Goal: Transaction & Acquisition: Purchase product/service

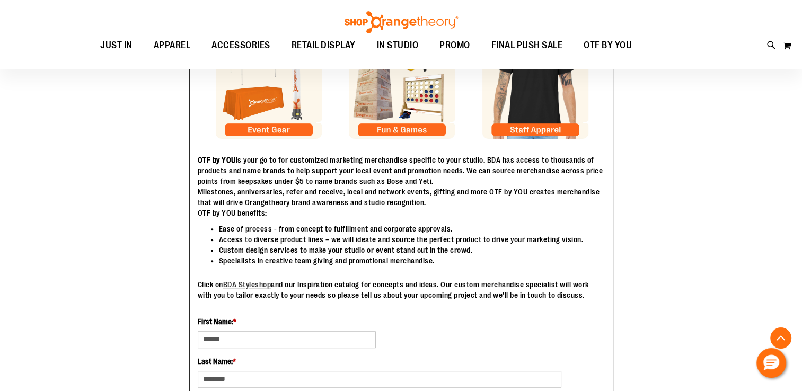
scroll to position [424, 0]
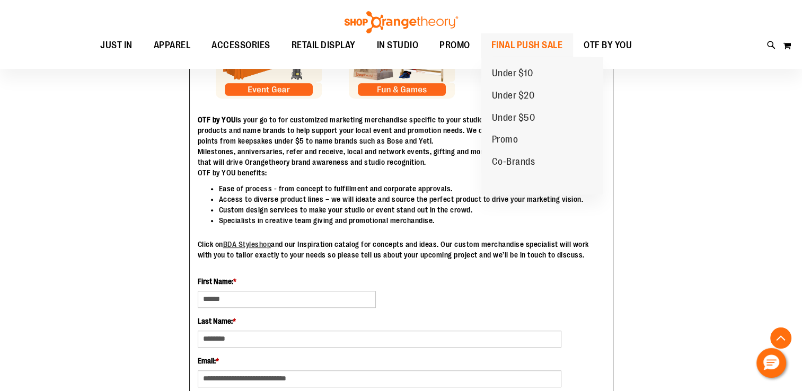
click at [520, 44] on span "FINAL PUSH SALE" at bounding box center [528, 45] width 72 height 24
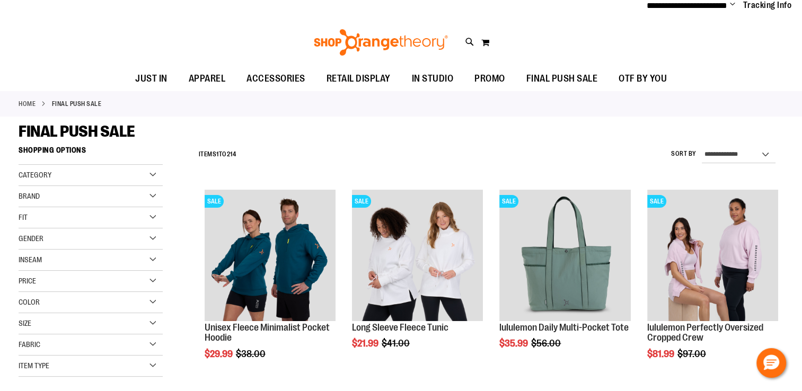
scroll to position [53, 0]
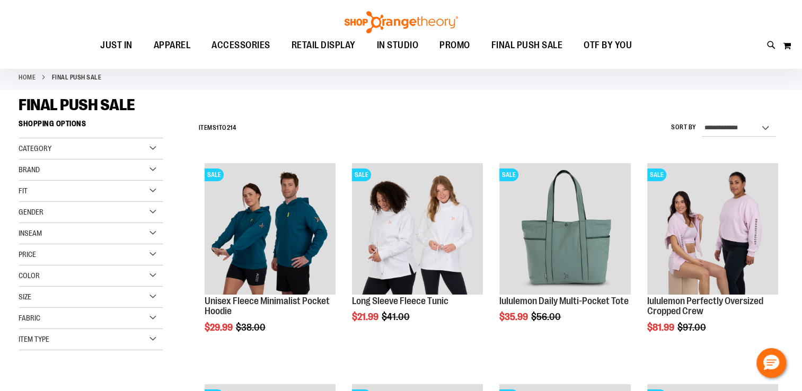
type input "**********"
click at [155, 274] on div "Color" at bounding box center [91, 276] width 144 height 21
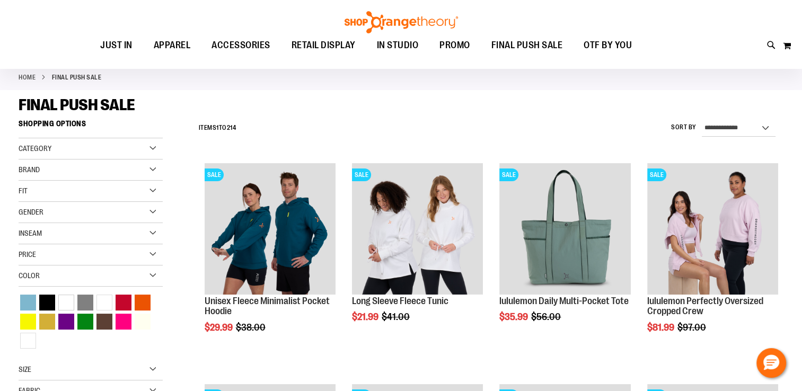
click at [153, 274] on div "Color" at bounding box center [91, 276] width 144 height 21
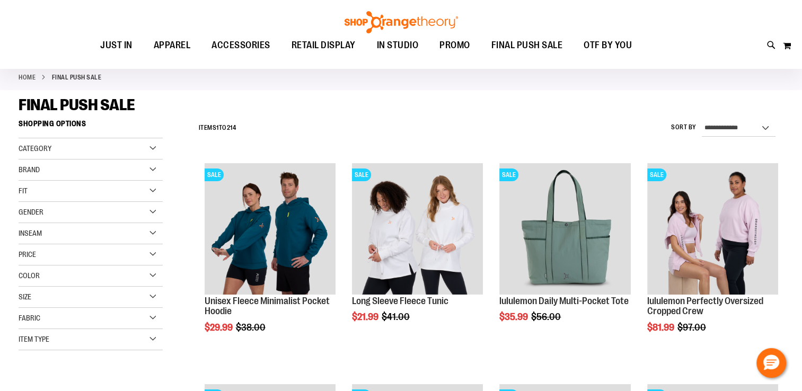
click at [154, 219] on div "Gender" at bounding box center [91, 212] width 144 height 21
click at [75, 258] on link "Unisex 31 items" at bounding box center [85, 256] width 138 height 11
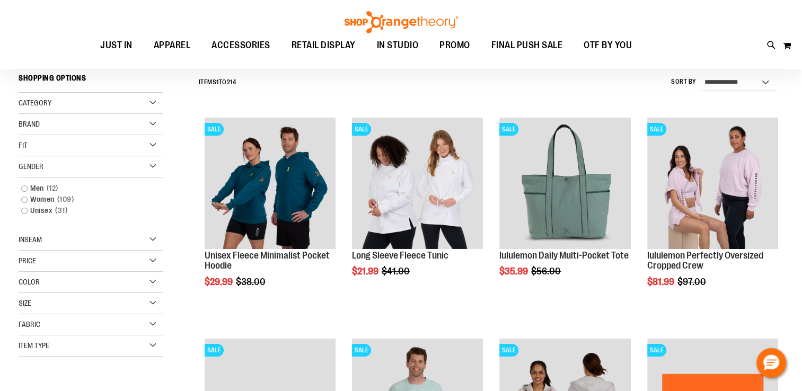
scroll to position [99, 0]
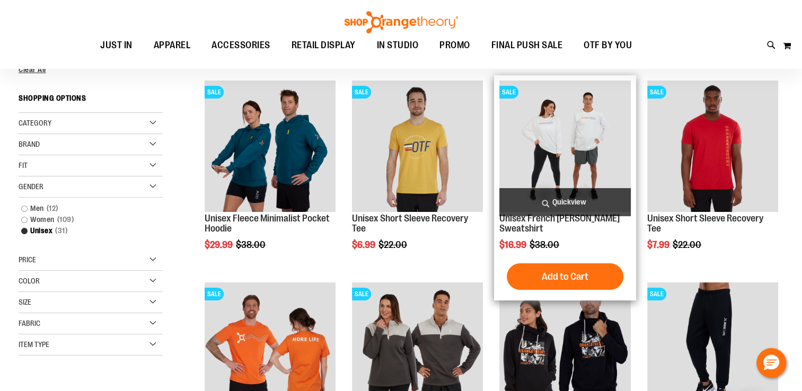
scroll to position [152, 0]
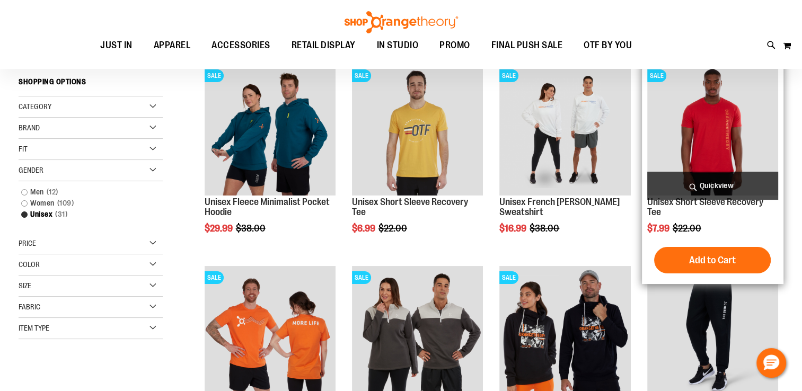
click at [748, 153] on img "product" at bounding box center [713, 129] width 131 height 131
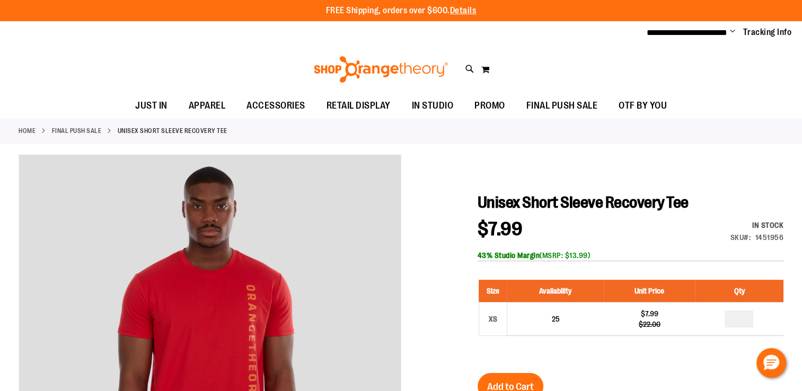
type input "**********"
click at [90, 130] on link "FINAL PUSH SALE" at bounding box center [77, 131] width 50 height 10
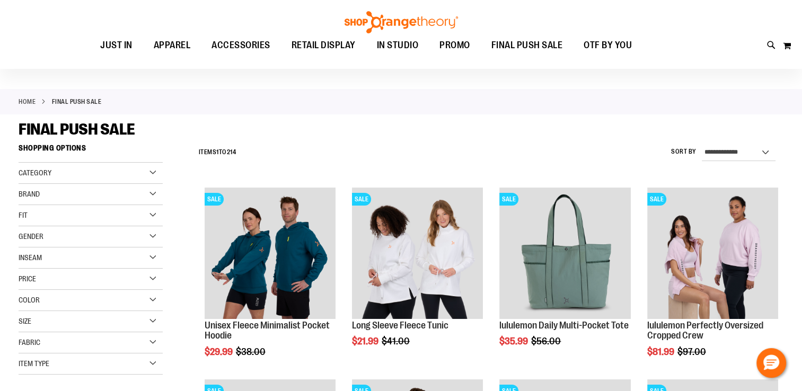
scroll to position [53, 0]
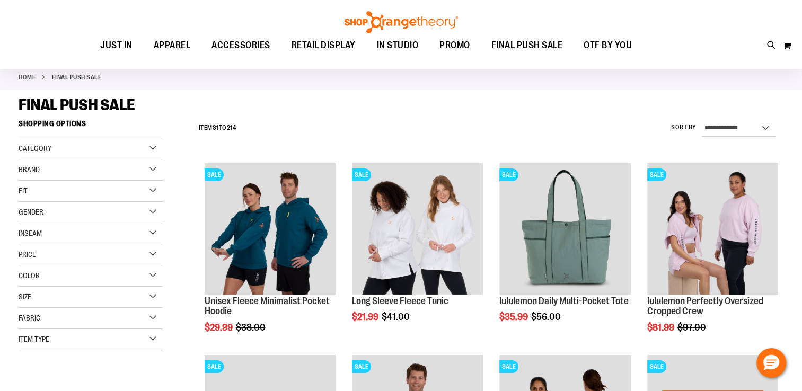
type input "**********"
click at [72, 194] on div "Fit" at bounding box center [91, 191] width 144 height 21
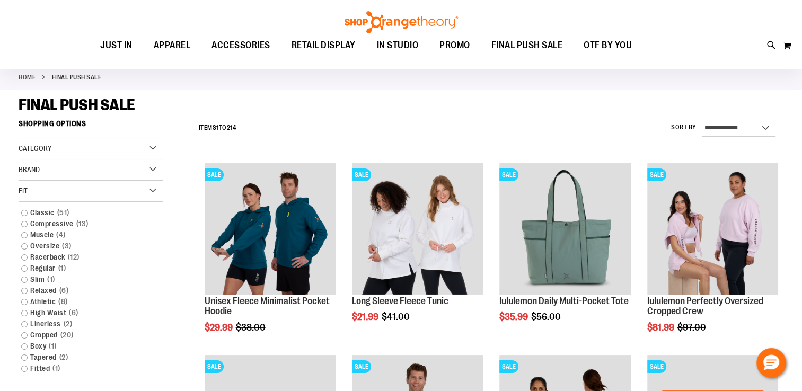
click at [72, 192] on div "Fit" at bounding box center [91, 191] width 144 height 21
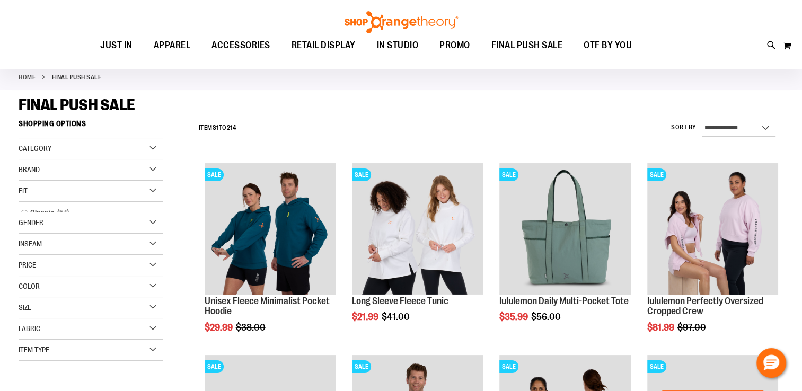
click at [63, 169] on div "Brand" at bounding box center [91, 170] width 144 height 21
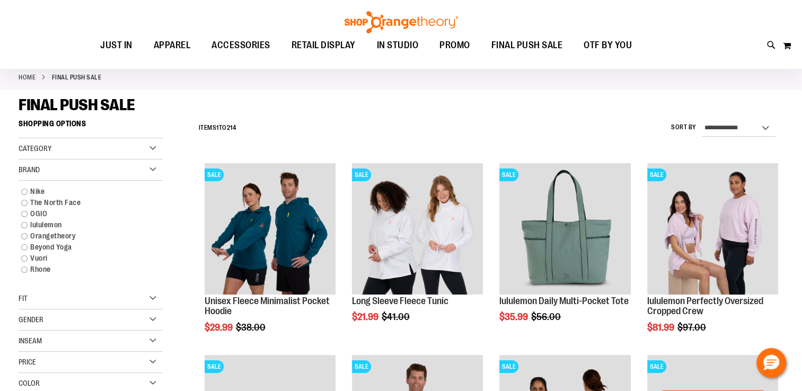
click at [63, 169] on div "Brand" at bounding box center [91, 170] width 144 height 21
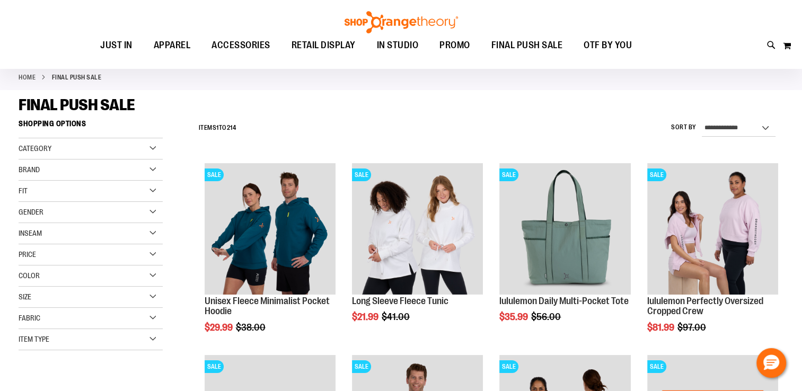
click at [63, 213] on div "Gender" at bounding box center [91, 212] width 144 height 21
click at [64, 256] on span "31 items" at bounding box center [62, 256] width 18 height 11
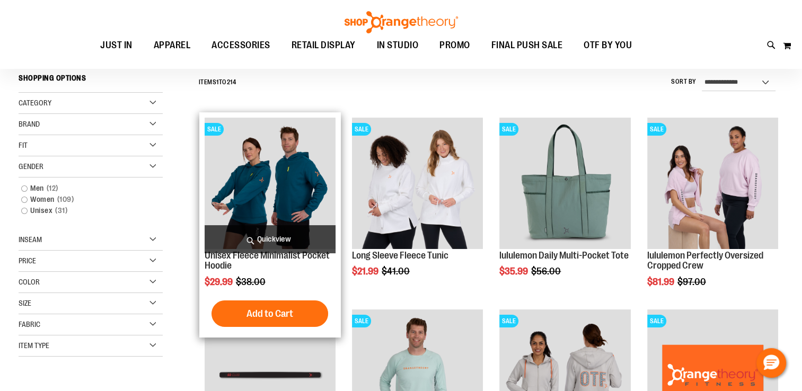
scroll to position [99, 0]
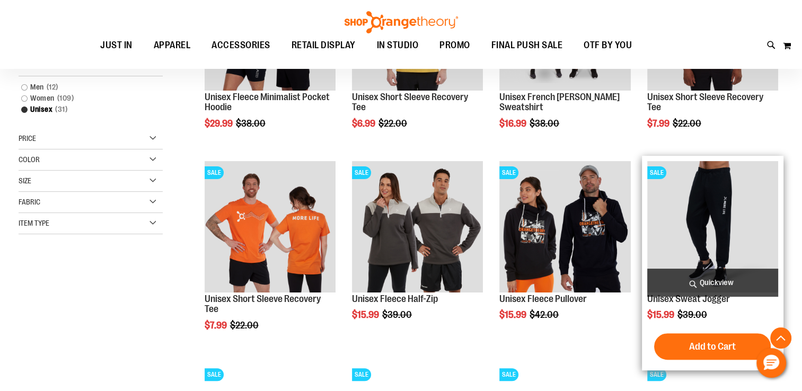
scroll to position [258, 0]
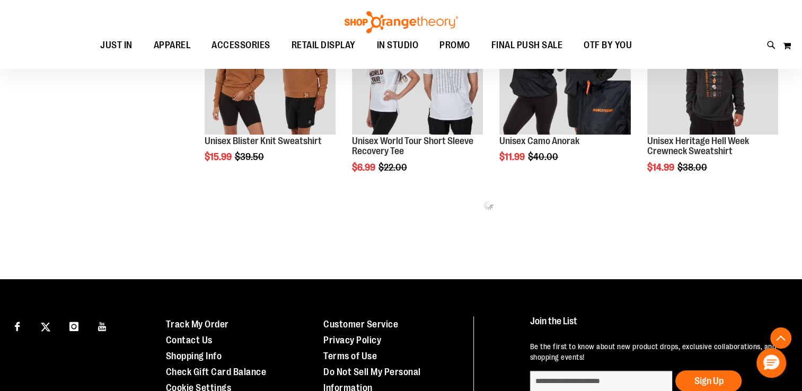
scroll to position [682, 0]
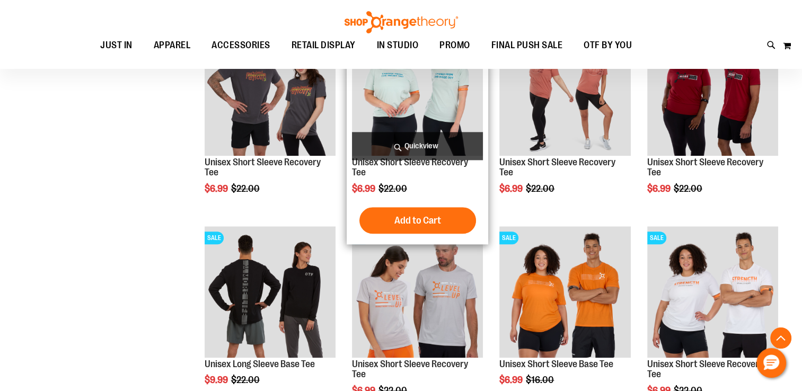
scroll to position [1265, 0]
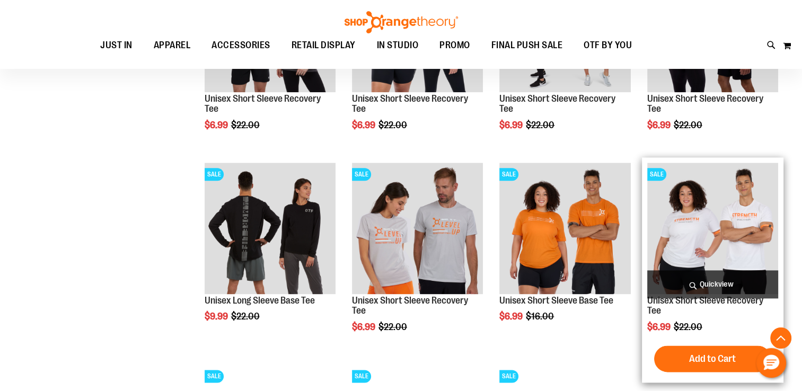
click at [685, 251] on img "product" at bounding box center [713, 228] width 131 height 131
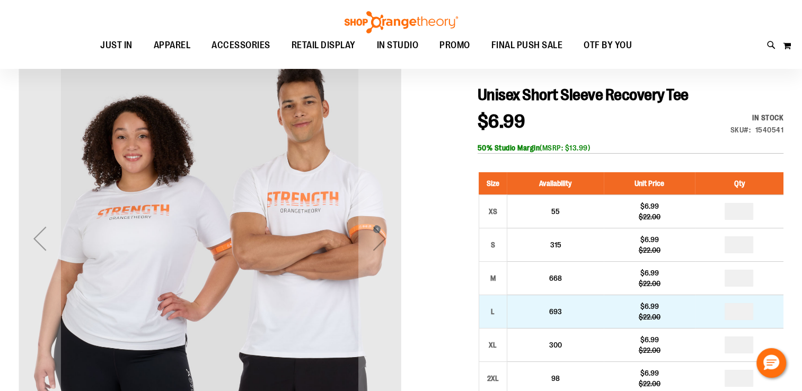
scroll to position [159, 0]
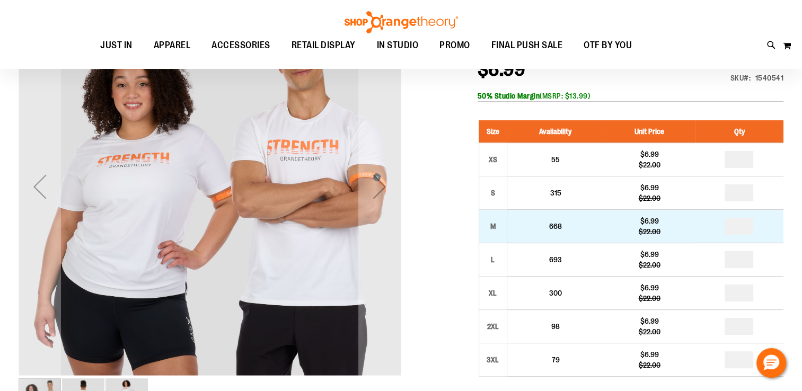
type input "**********"
click at [748, 229] on input "number" at bounding box center [739, 226] width 29 height 17
type input "*"
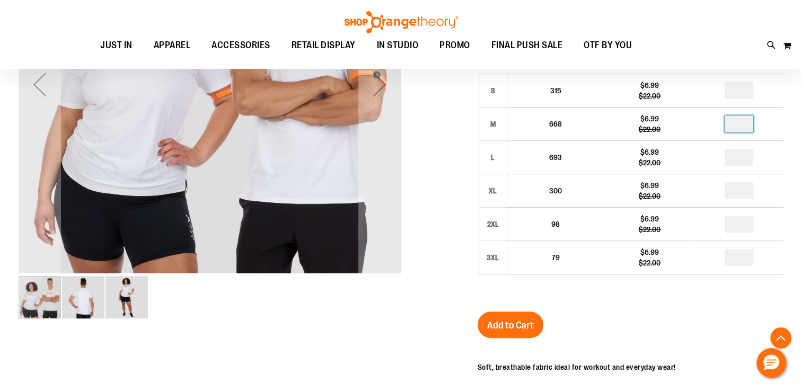
scroll to position [265, 0]
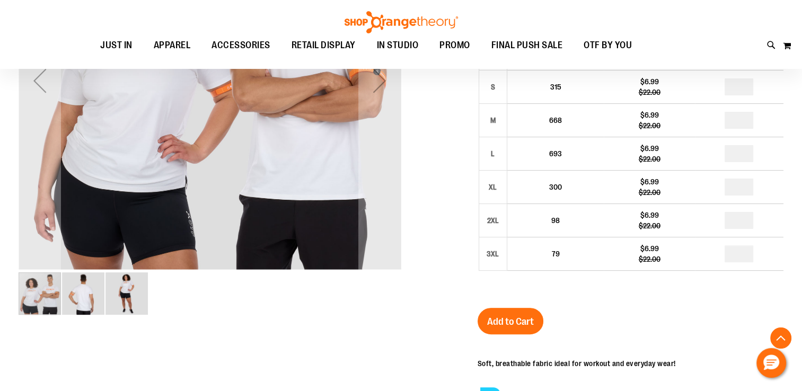
click at [503, 321] on span "Add to Cart" at bounding box center [510, 322] width 47 height 12
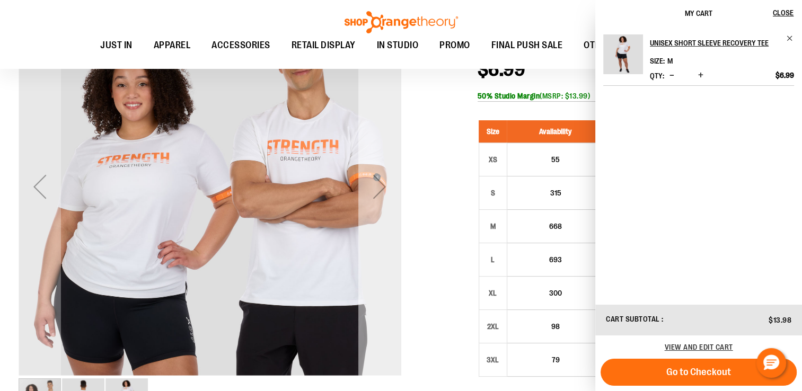
click at [398, 137] on div "Next" at bounding box center [380, 186] width 42 height 382
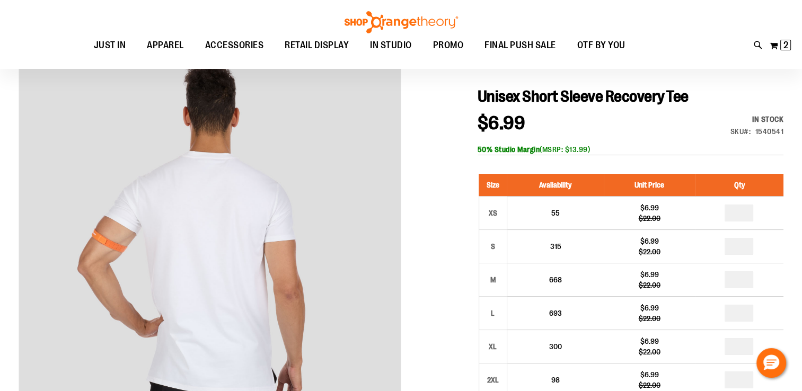
scroll to position [0, 0]
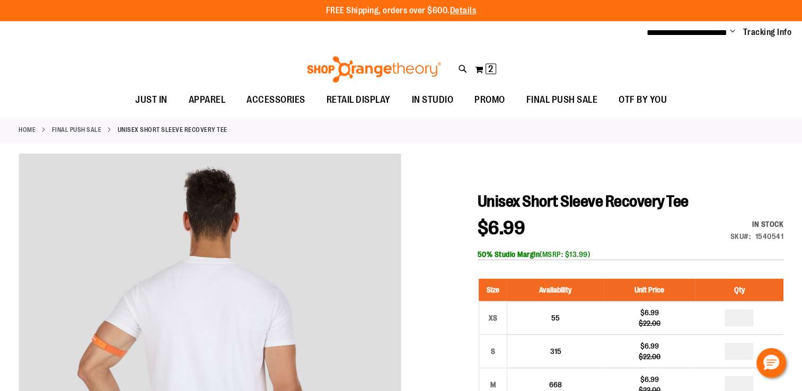
click at [88, 131] on link "FINAL PUSH SALE" at bounding box center [77, 130] width 50 height 10
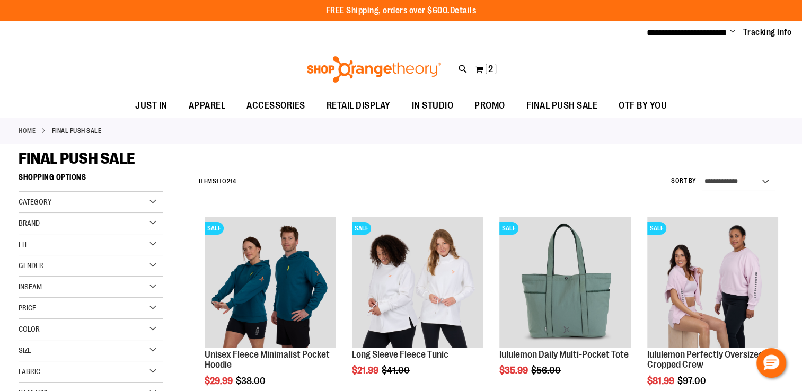
type input "**********"
click at [102, 269] on div "Gender" at bounding box center [91, 266] width 144 height 21
click at [24, 309] on link "Unisex 31 items" at bounding box center [85, 309] width 138 height 11
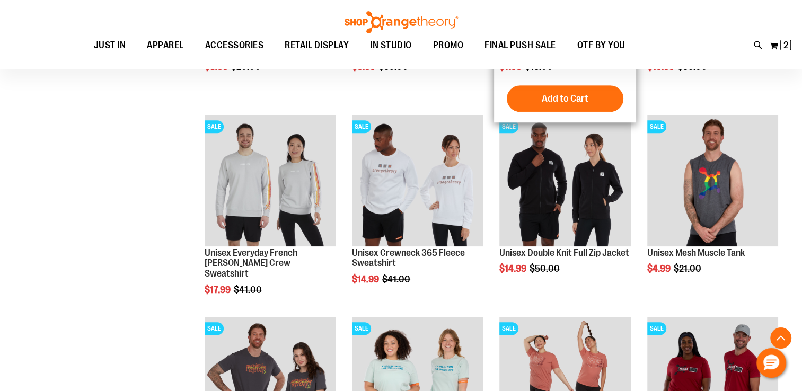
scroll to position [910, 0]
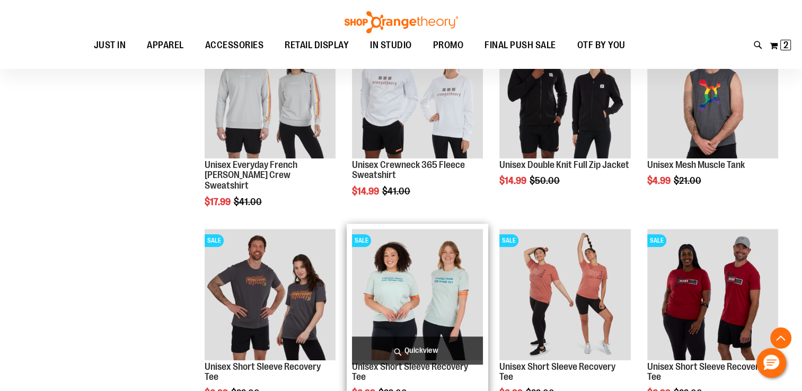
scroll to position [1016, 0]
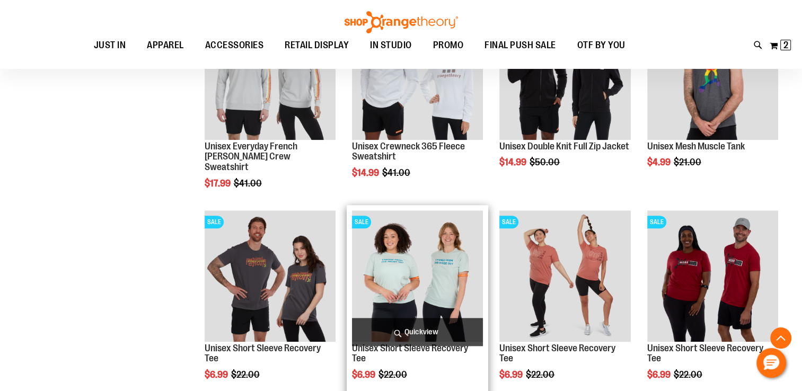
click at [420, 281] on img "product" at bounding box center [417, 276] width 131 height 131
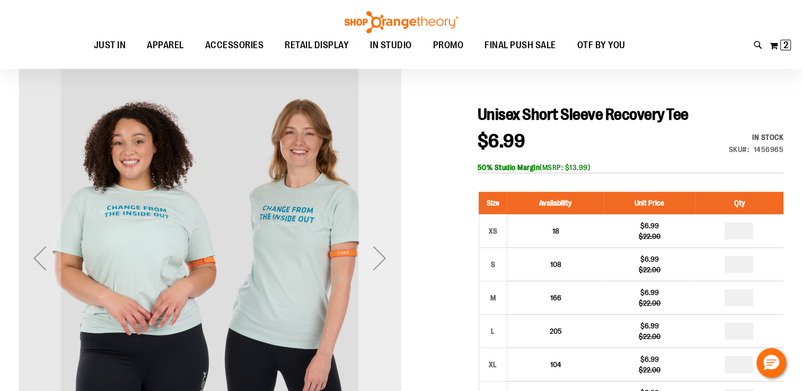
scroll to position [106, 0]
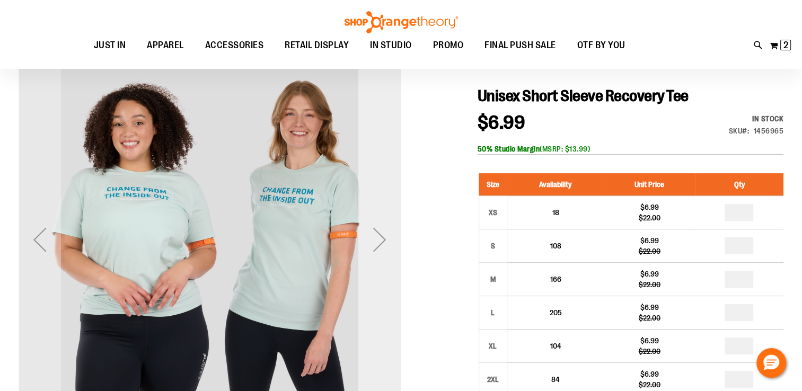
type input "**********"
click at [375, 244] on div "Next" at bounding box center [380, 240] width 42 height 42
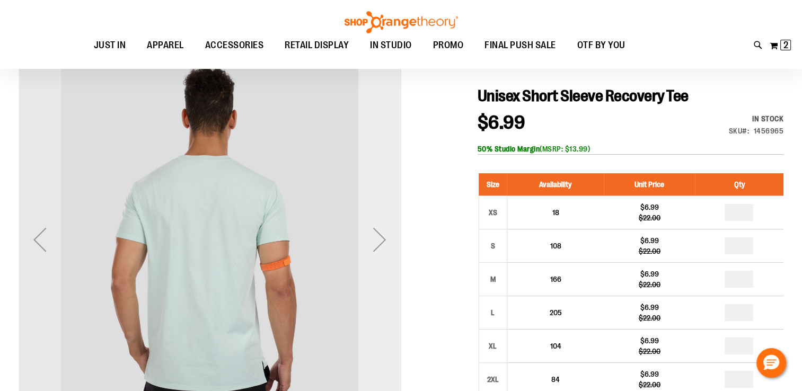
click at [375, 244] on div "Next" at bounding box center [380, 240] width 42 height 42
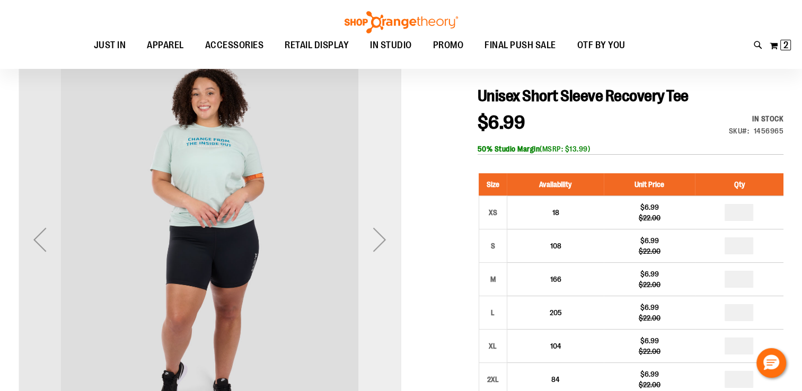
click at [375, 244] on div "Next" at bounding box center [380, 240] width 42 height 42
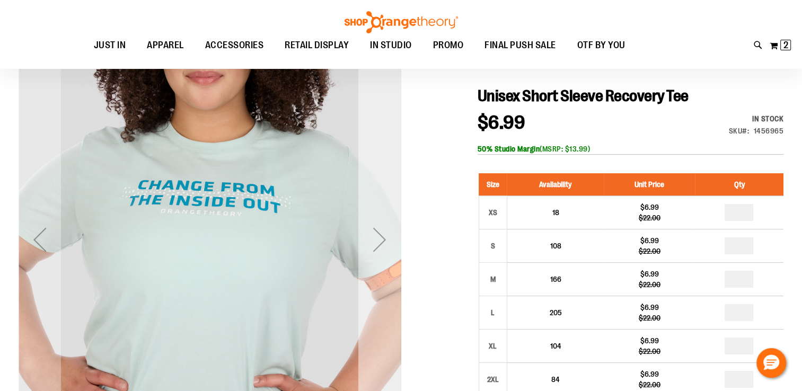
click at [375, 244] on div "Next" at bounding box center [380, 240] width 42 height 42
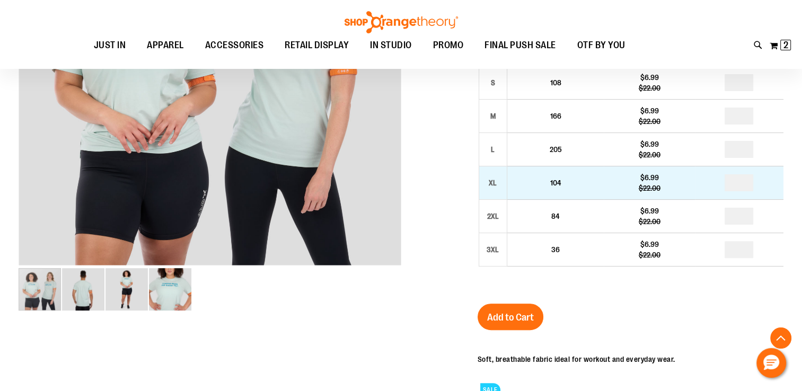
scroll to position [212, 0]
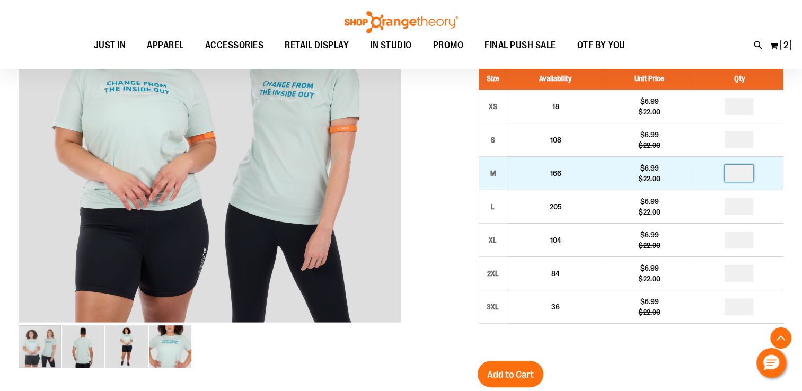
click at [745, 174] on input "number" at bounding box center [739, 173] width 29 height 17
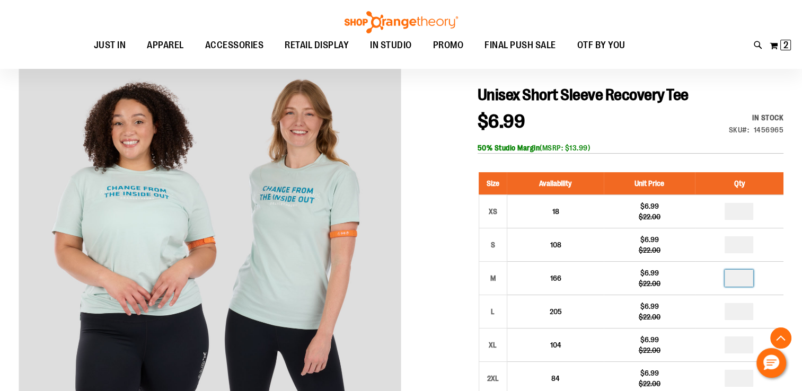
scroll to position [106, 0]
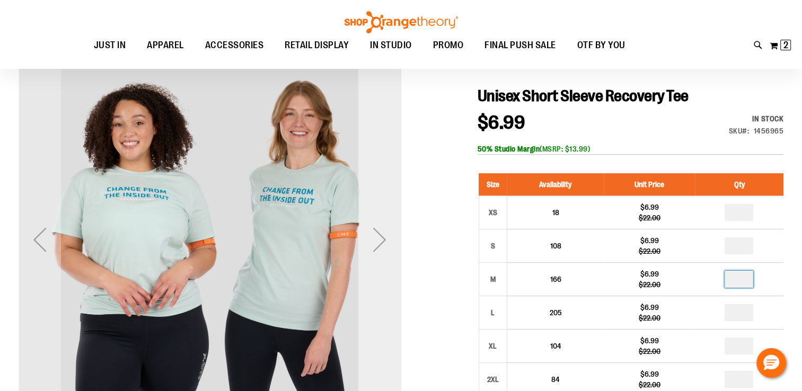
click at [380, 246] on div "Next" at bounding box center [380, 240] width 42 height 42
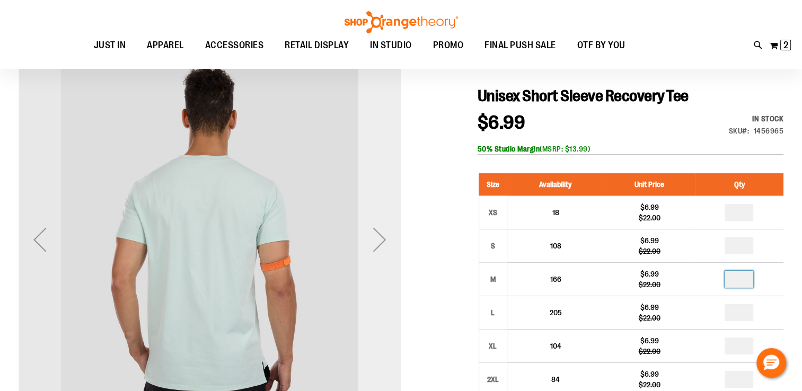
click at [378, 246] on div "Next" at bounding box center [380, 240] width 42 height 42
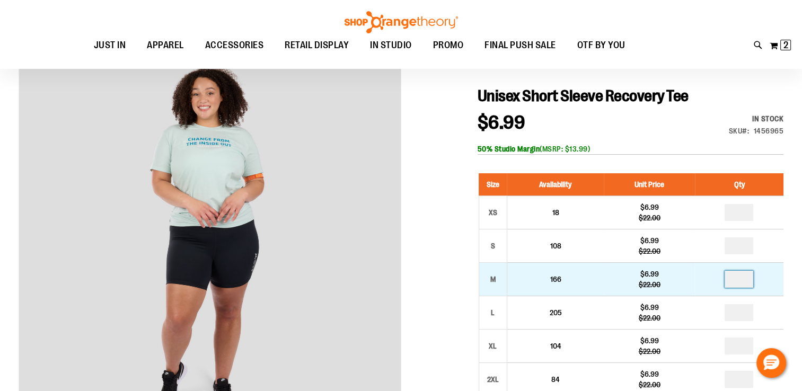
click at [738, 284] on input "number" at bounding box center [739, 279] width 29 height 17
type input "*"
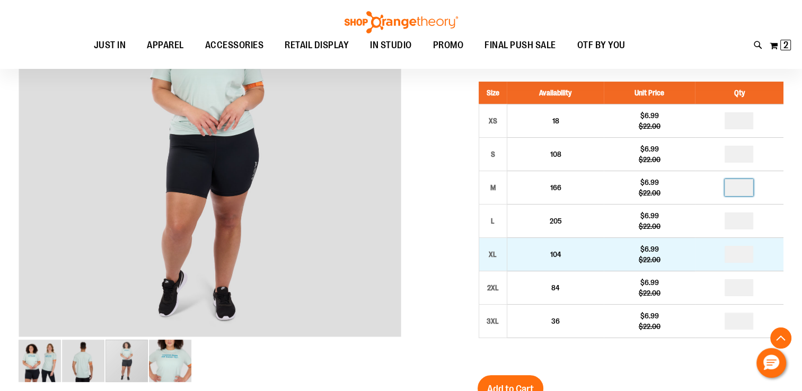
scroll to position [212, 0]
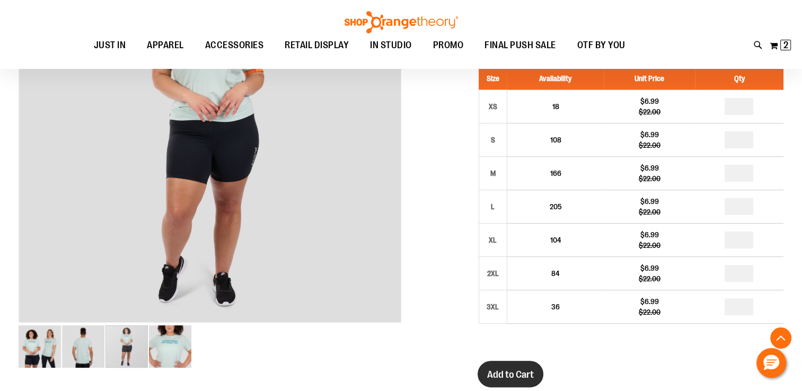
click at [504, 373] on span "Add to Cart" at bounding box center [510, 375] width 47 height 12
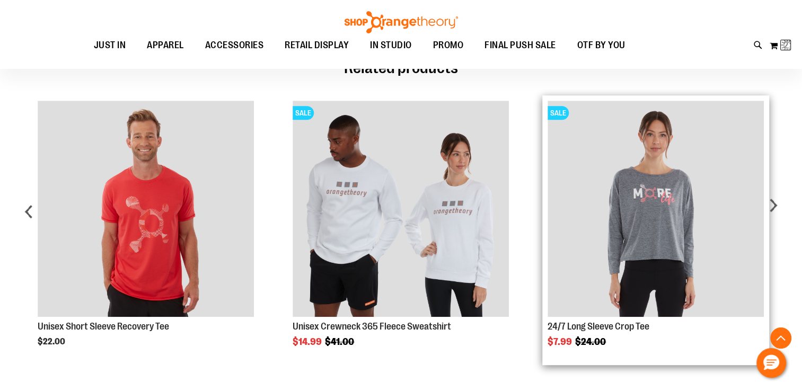
scroll to position [795, 0]
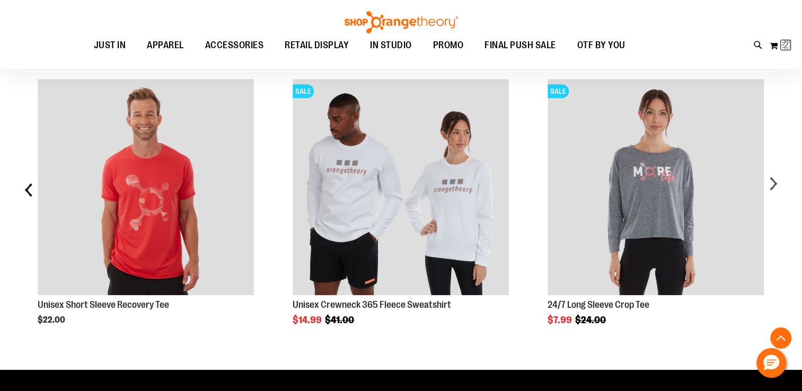
click at [23, 195] on div "prev" at bounding box center [29, 194] width 21 height 262
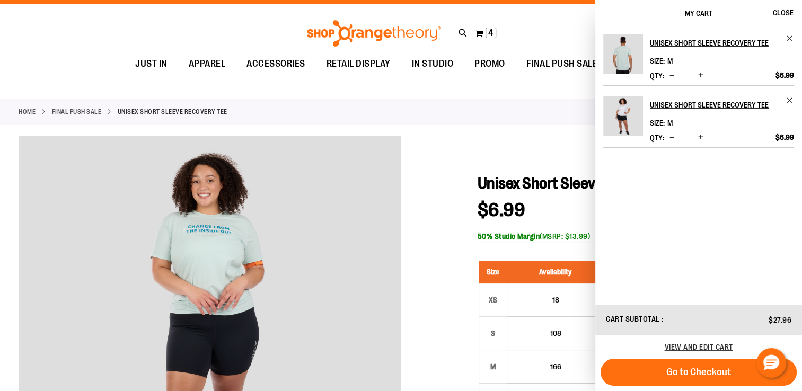
scroll to position [0, 0]
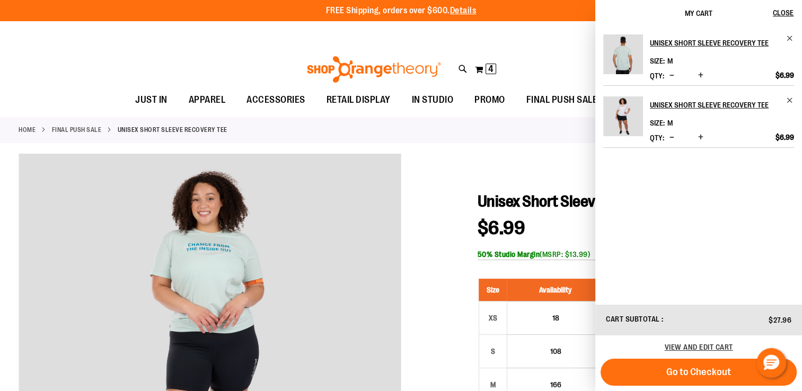
click at [72, 132] on link "FINAL PUSH SALE" at bounding box center [77, 130] width 50 height 10
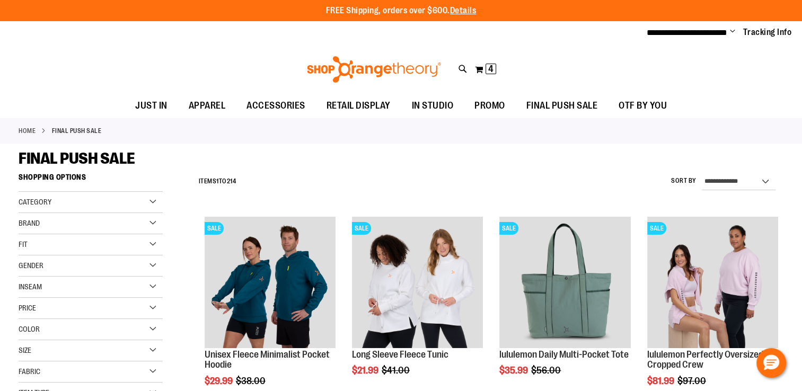
type input "**********"
click at [64, 265] on div "Gender" at bounding box center [91, 266] width 144 height 21
click at [23, 309] on link "Unisex 31 items" at bounding box center [85, 309] width 138 height 11
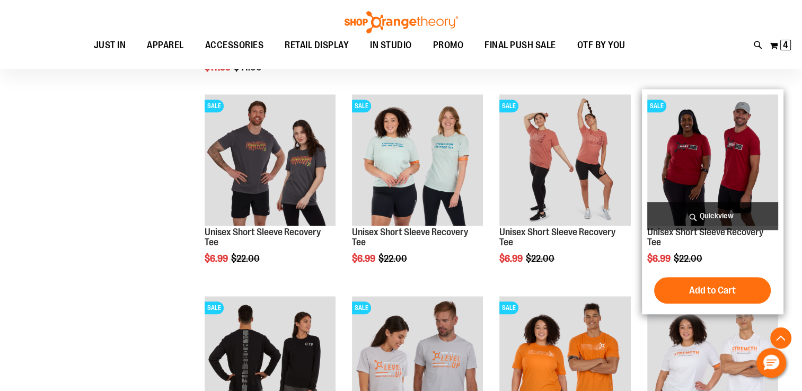
scroll to position [1122, 0]
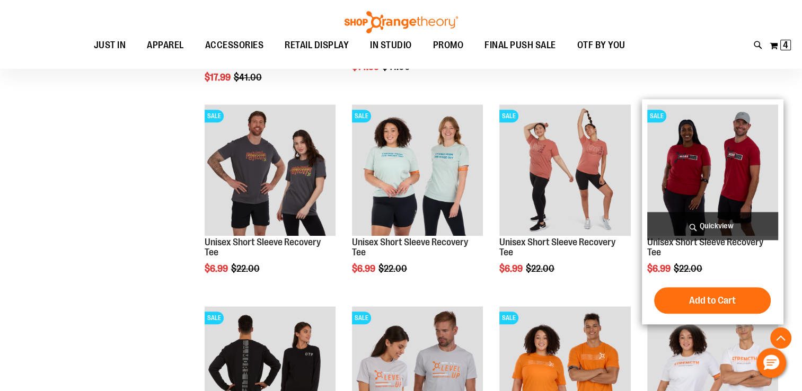
click at [691, 175] on img "product" at bounding box center [713, 169] width 131 height 131
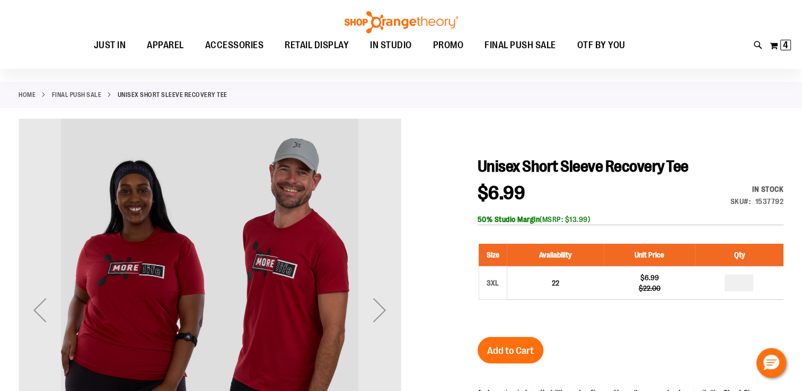
scroll to position [53, 0]
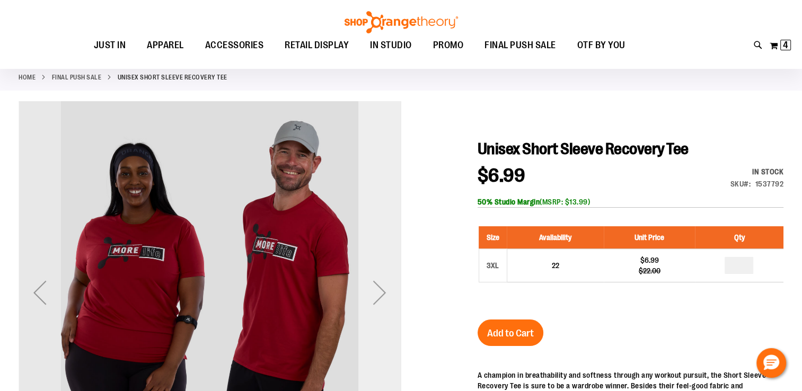
type input "**********"
click at [372, 298] on div "Next" at bounding box center [380, 293] width 42 height 42
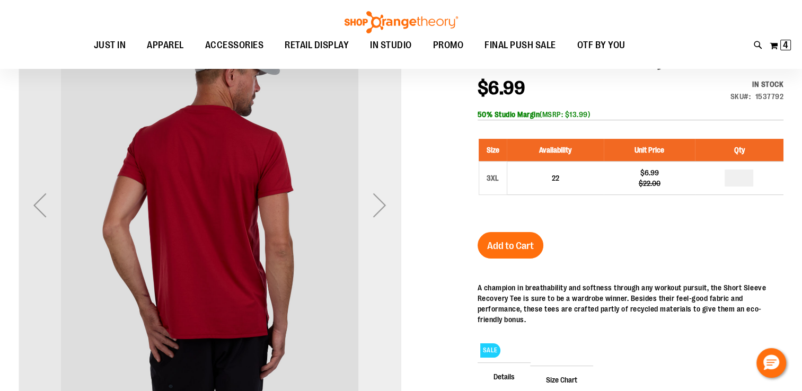
scroll to position [159, 0]
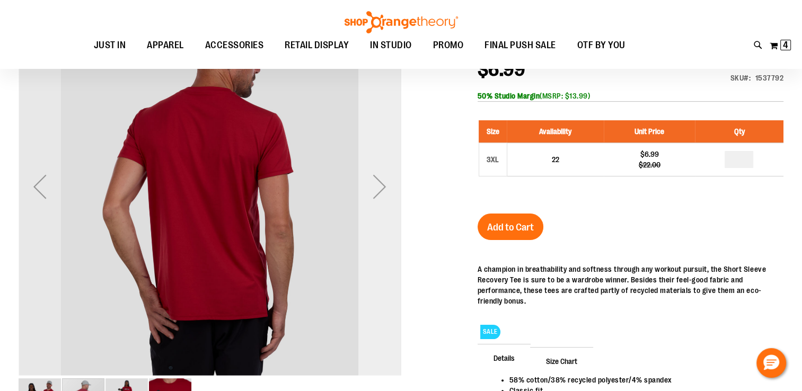
click at [381, 198] on div "Next" at bounding box center [380, 186] width 42 height 42
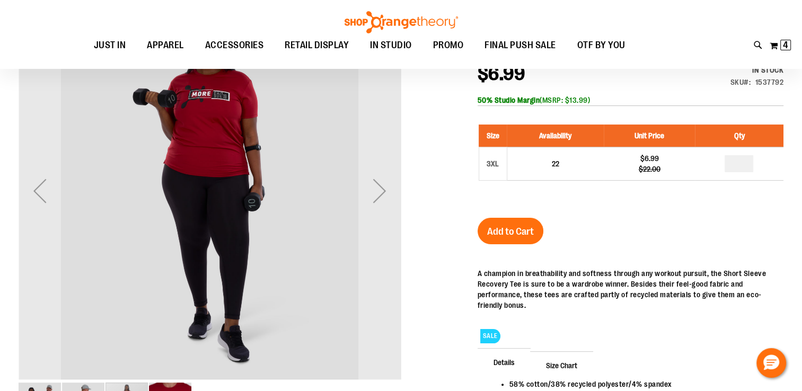
scroll to position [53, 0]
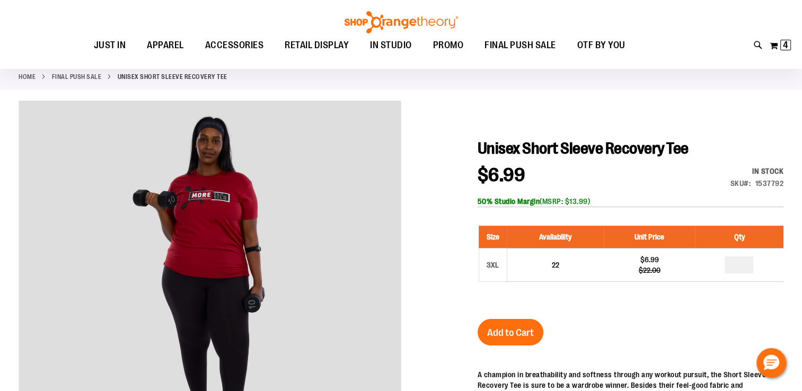
click at [78, 75] on link "FINAL PUSH SALE" at bounding box center [77, 77] width 50 height 10
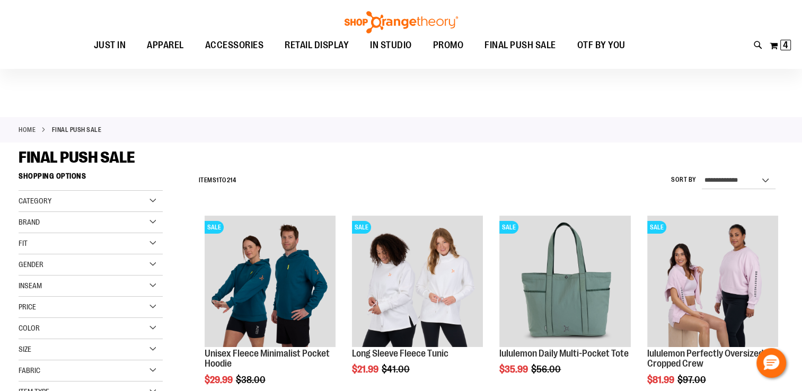
scroll to position [53, 0]
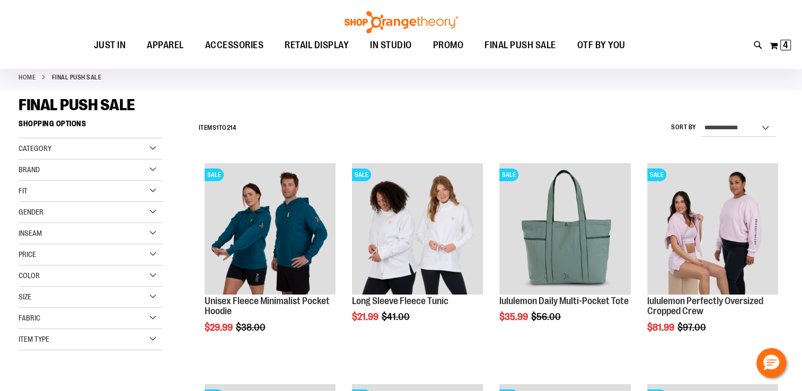
type input "**********"
click at [149, 234] on div "Inseam" at bounding box center [91, 233] width 144 height 21
click at [155, 206] on div "Gender" at bounding box center [91, 212] width 144 height 21
click at [25, 255] on link "Unisex 31 items" at bounding box center [85, 256] width 138 height 11
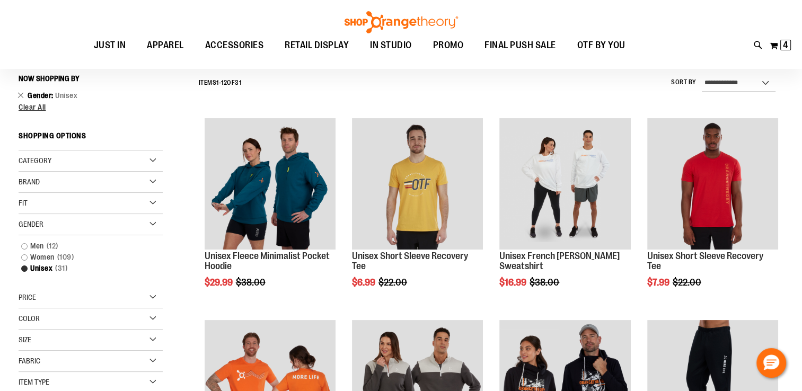
scroll to position [99, 0]
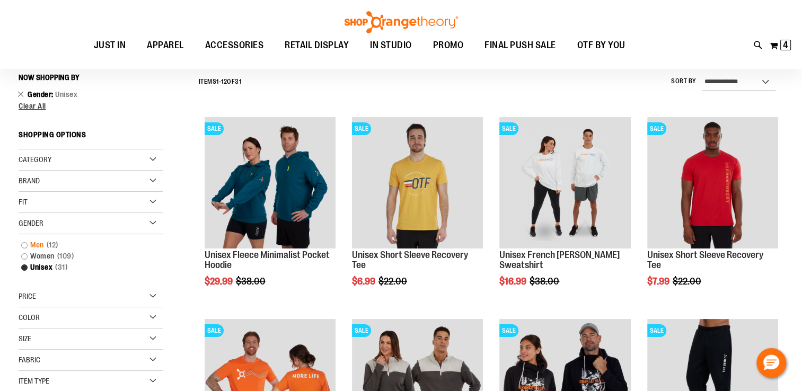
click at [28, 245] on link "Men 12 items" at bounding box center [85, 245] width 138 height 11
click at [23, 242] on link "Men 12 items" at bounding box center [85, 245] width 138 height 11
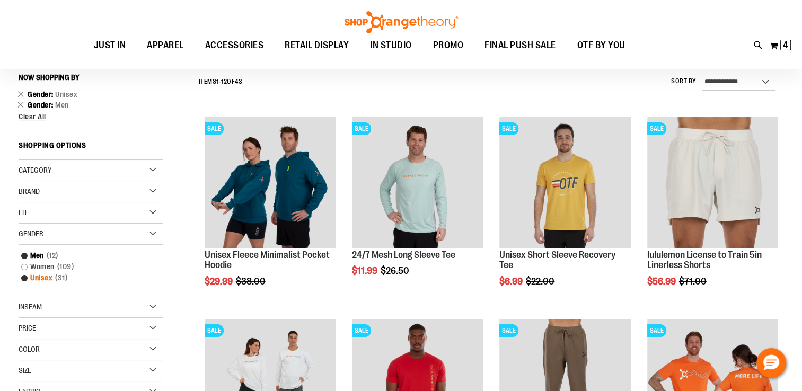
click at [24, 279] on link "Unisex 31 items" at bounding box center [85, 278] width 138 height 11
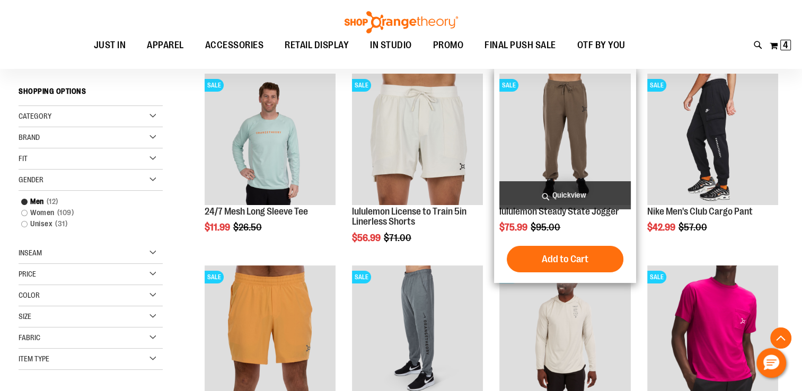
scroll to position [46, 0]
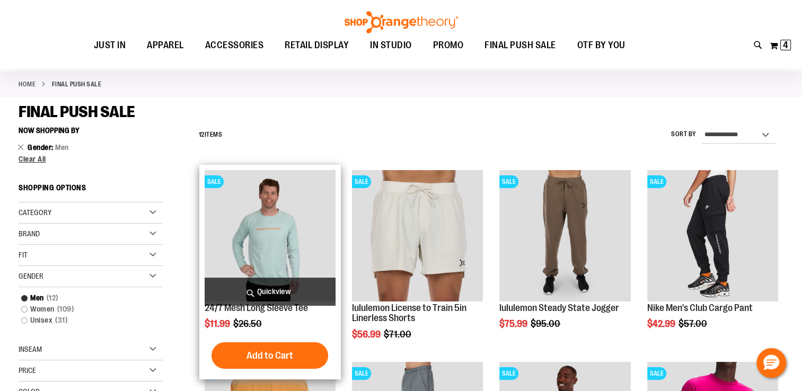
click at [285, 217] on img "product" at bounding box center [270, 235] width 131 height 131
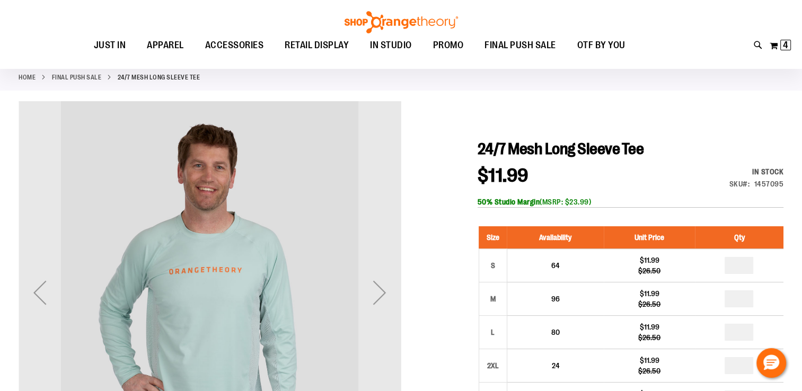
scroll to position [106, 0]
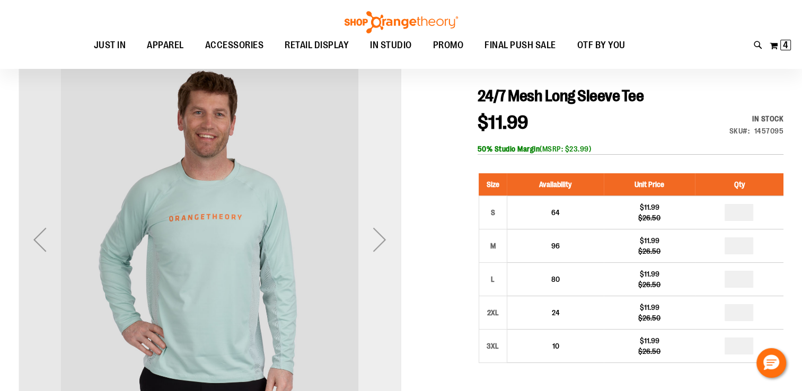
type input "**********"
click at [387, 245] on div "Next" at bounding box center [380, 240] width 42 height 42
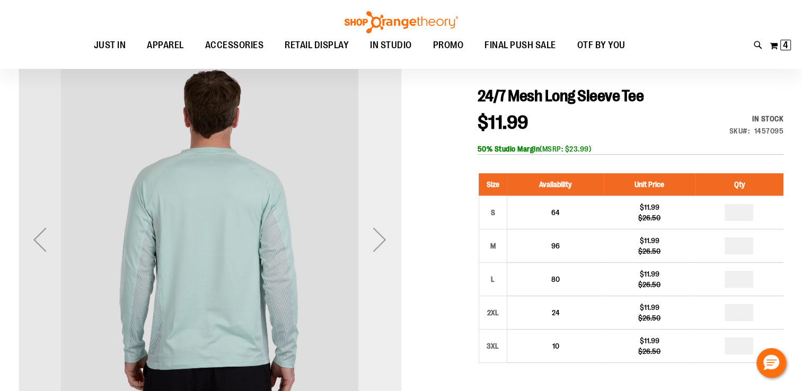
click at [387, 244] on div "Next" at bounding box center [380, 240] width 42 height 42
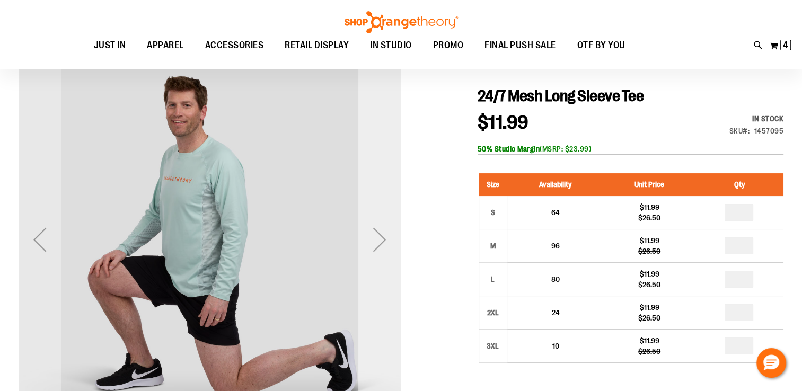
click at [387, 244] on div "Next" at bounding box center [380, 240] width 42 height 42
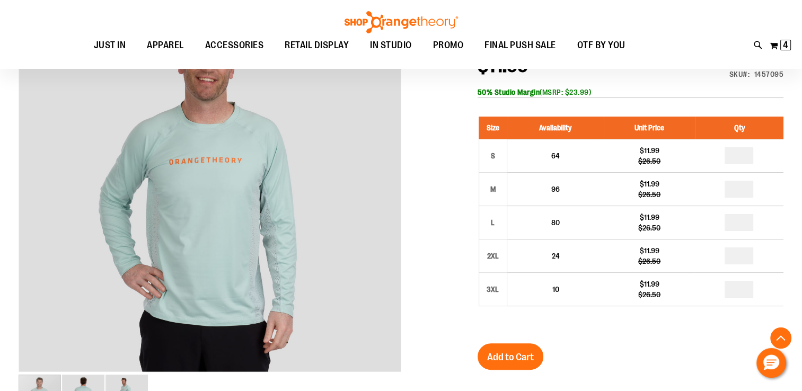
scroll to position [159, 0]
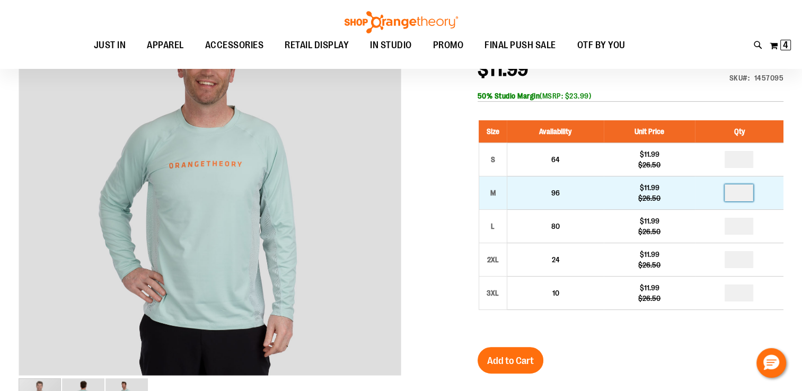
click at [744, 194] on input "number" at bounding box center [739, 193] width 29 height 17
type input "*"
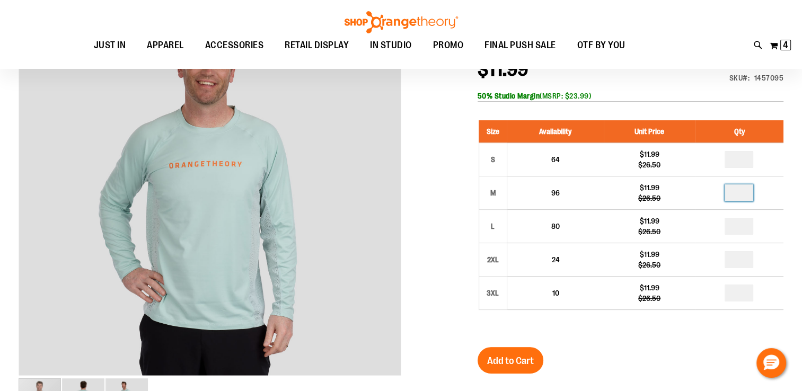
click at [649, 357] on div "24/7 Mesh Long Sleeve Tee $11.99 Regular Price $26.50 In stock Only %1 left SKU…" at bounding box center [631, 350] width 306 height 635
click at [516, 359] on span "Add to Cart" at bounding box center [510, 361] width 47 height 12
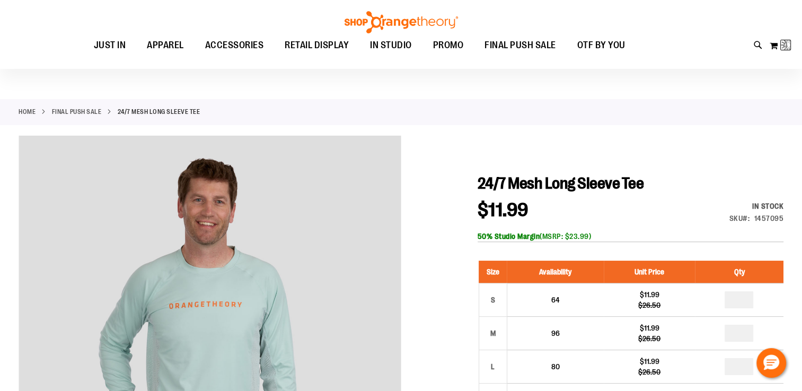
scroll to position [0, 0]
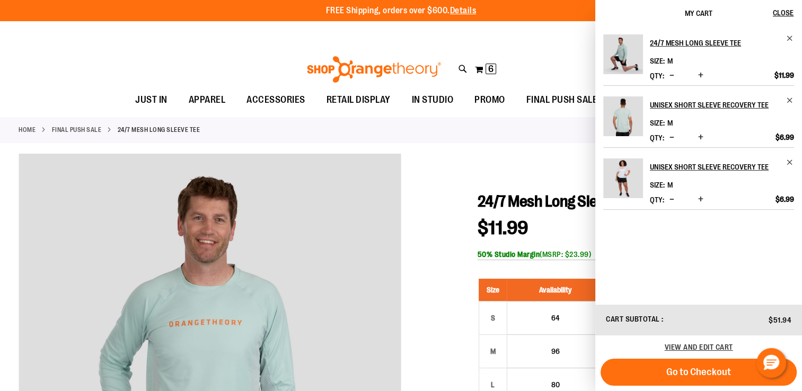
click at [526, 42] on div "**********" at bounding box center [401, 32] width 802 height 23
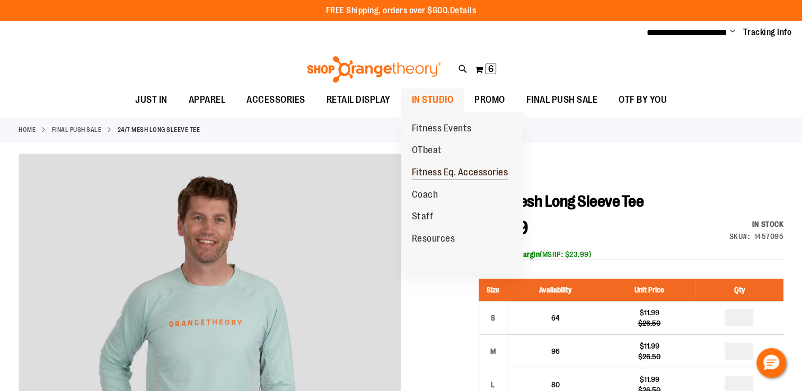
click at [452, 174] on span "Fitness Eq. Accessories" at bounding box center [460, 173] width 97 height 13
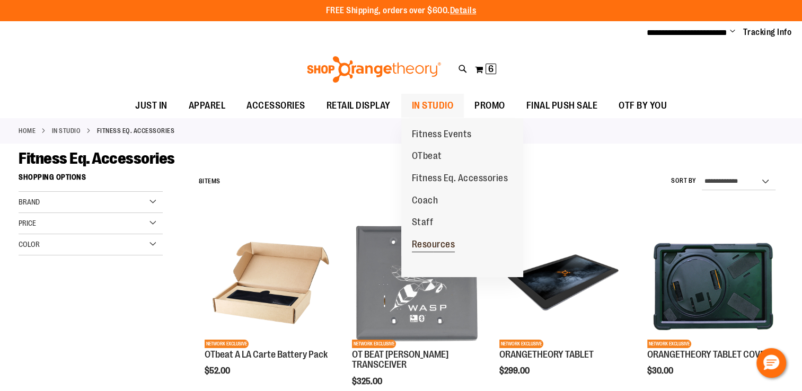
type input "**********"
click at [443, 243] on span "Resources" at bounding box center [433, 245] width 43 height 13
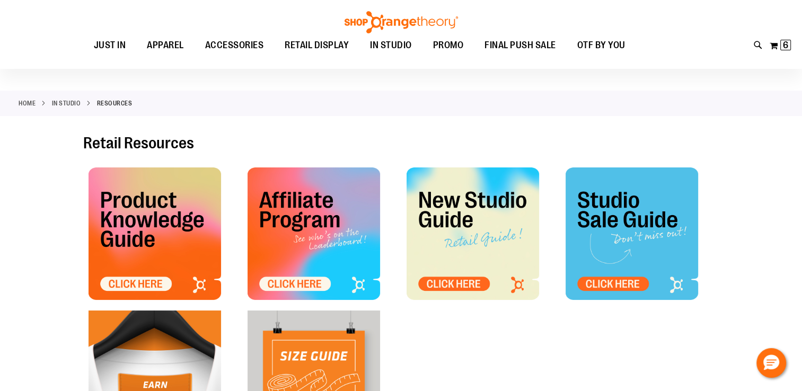
scroll to position [53, 0]
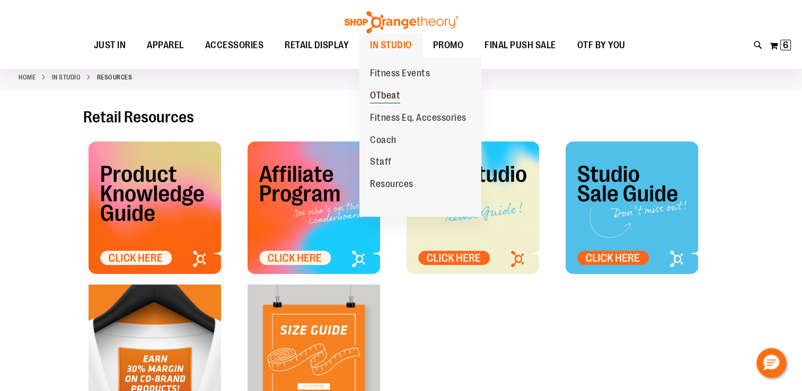
type input "**********"
click at [397, 94] on span "OTbeat" at bounding box center [385, 96] width 30 height 13
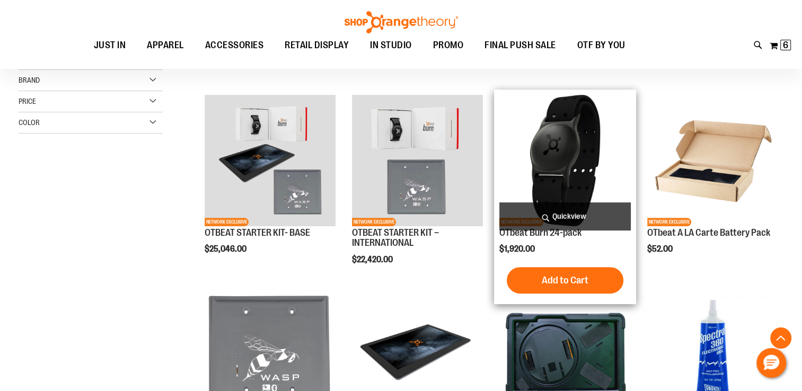
scroll to position [318, 0]
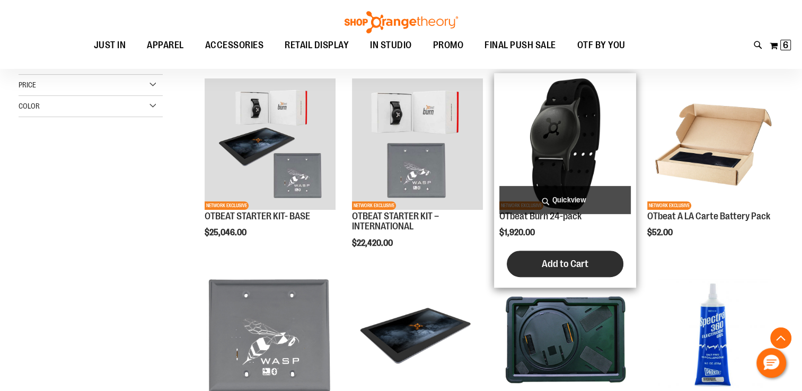
type input "**********"
click at [599, 264] on button "Add to Cart" at bounding box center [565, 264] width 117 height 27
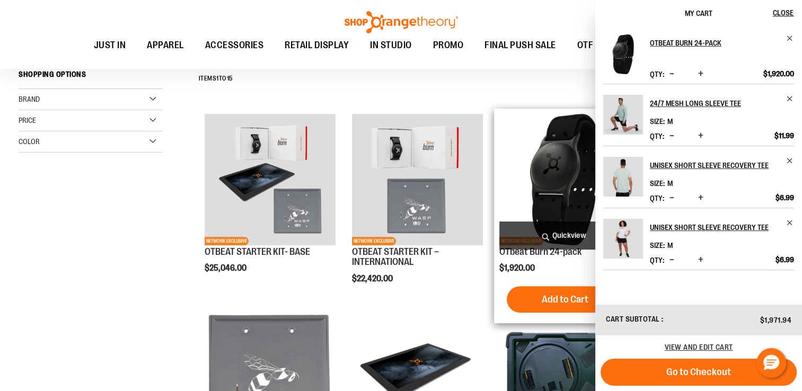
scroll to position [265, 0]
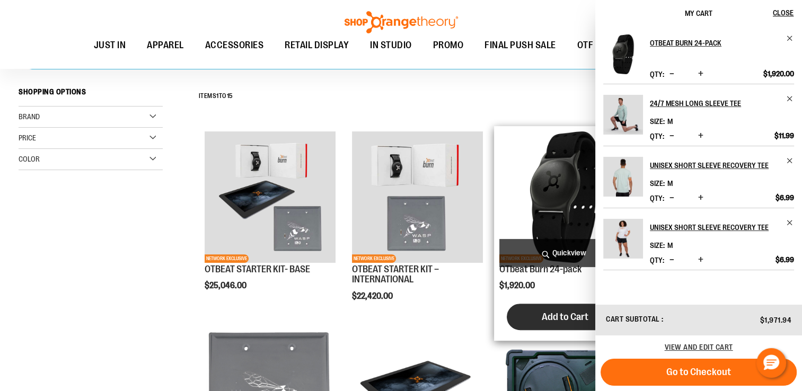
click at [545, 309] on button "Add to Cart" at bounding box center [565, 317] width 117 height 27
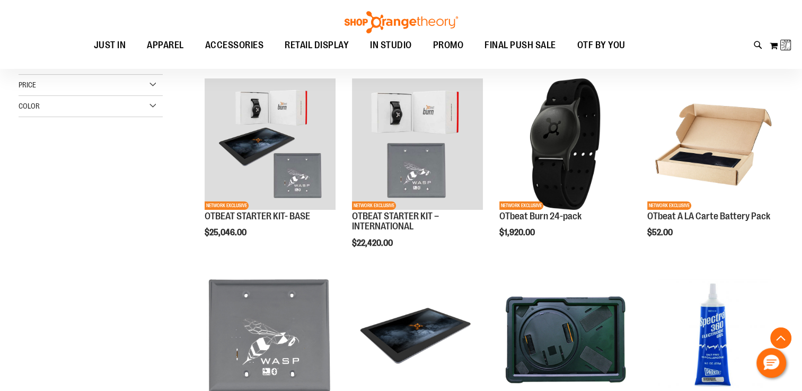
scroll to position [159, 0]
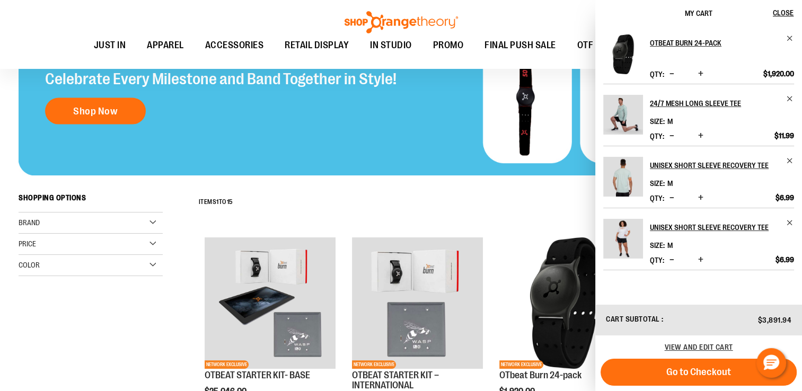
click at [329, 209] on div "**********" at bounding box center [488, 203] width 591 height 28
